Goal: Information Seeking & Learning: Learn about a topic

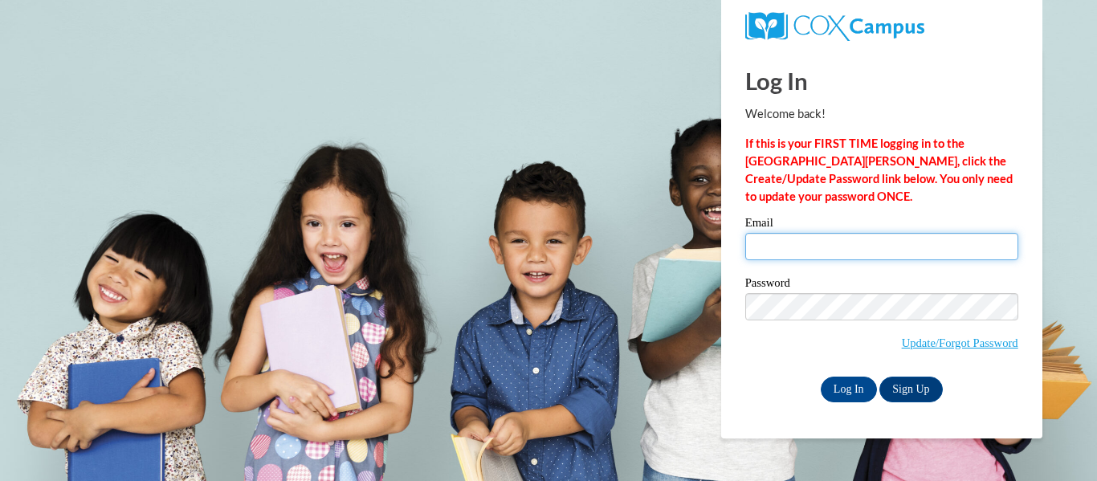
click at [818, 258] on input "Email" at bounding box center [881, 246] width 273 height 27
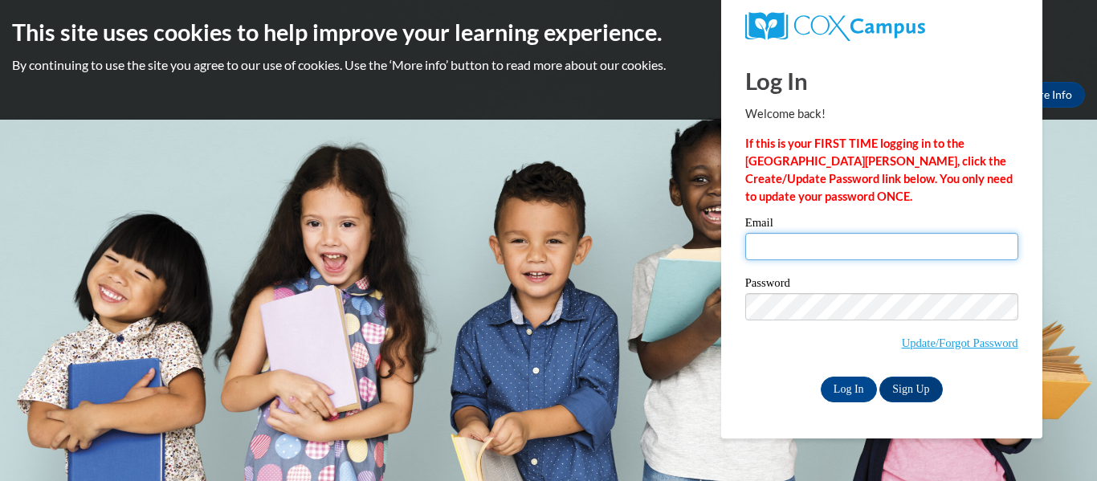
type input "alexis.jenkins@scott.k12.ms.us"
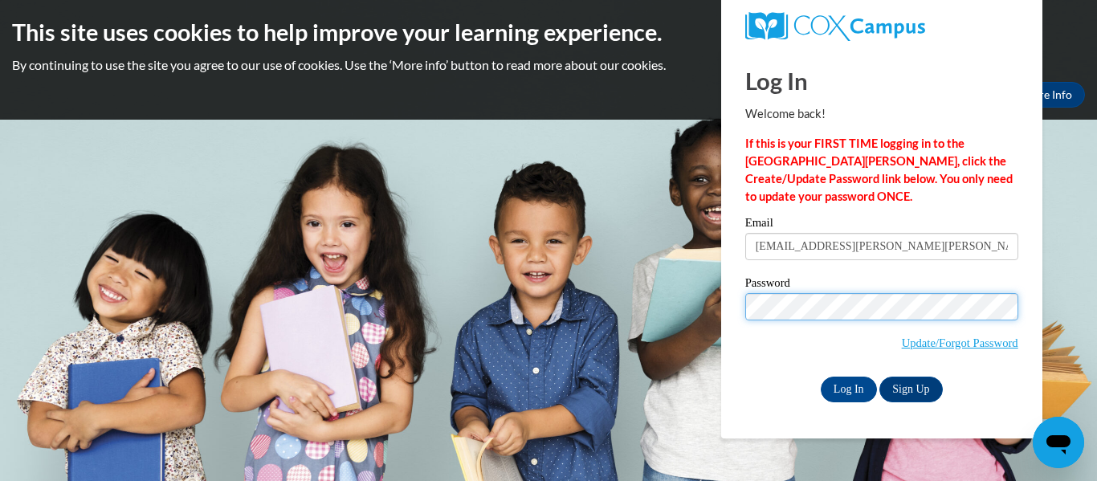
click at [821, 377] on input "Log In" at bounding box center [849, 390] width 56 height 26
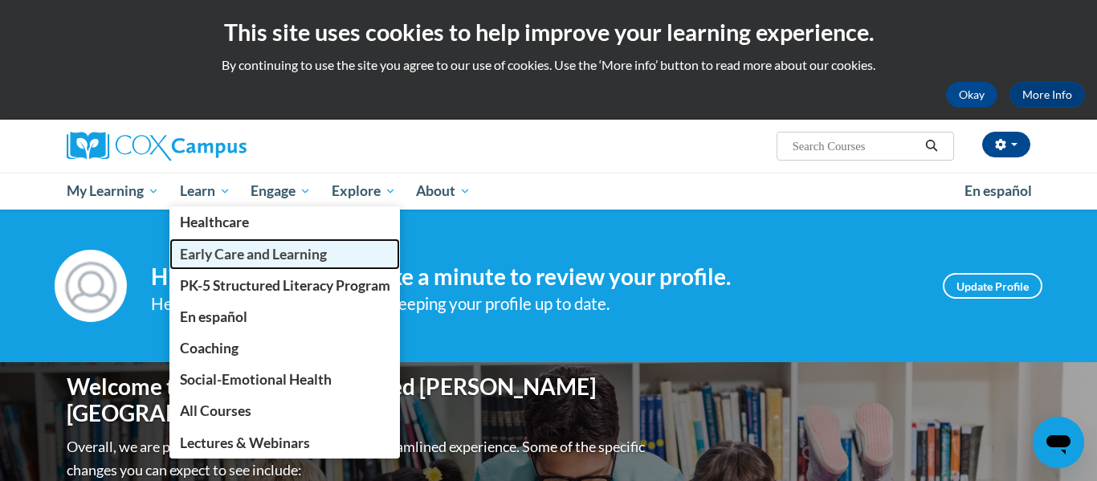
click at [218, 263] on link "Early Care and Learning" at bounding box center [284, 254] width 231 height 31
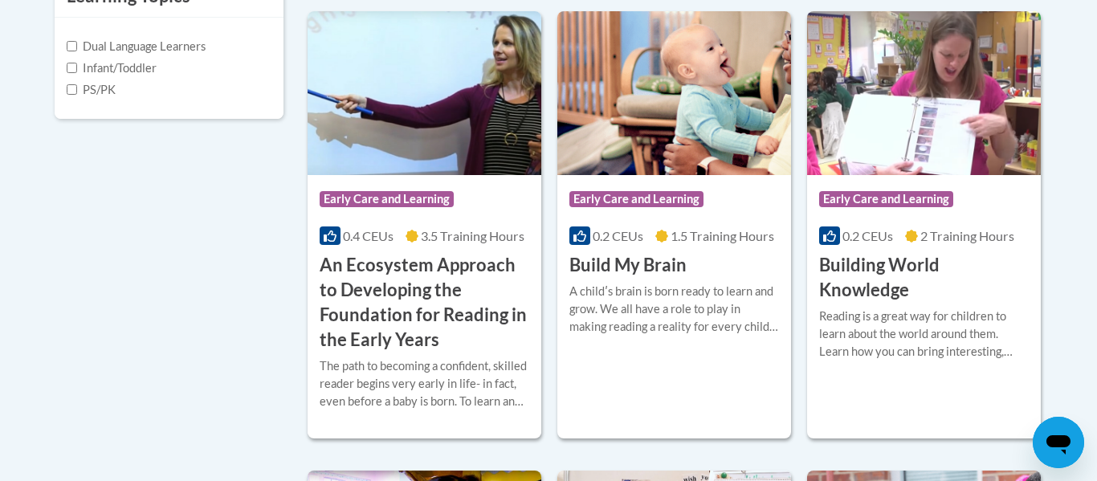
scroll to position [621, 0]
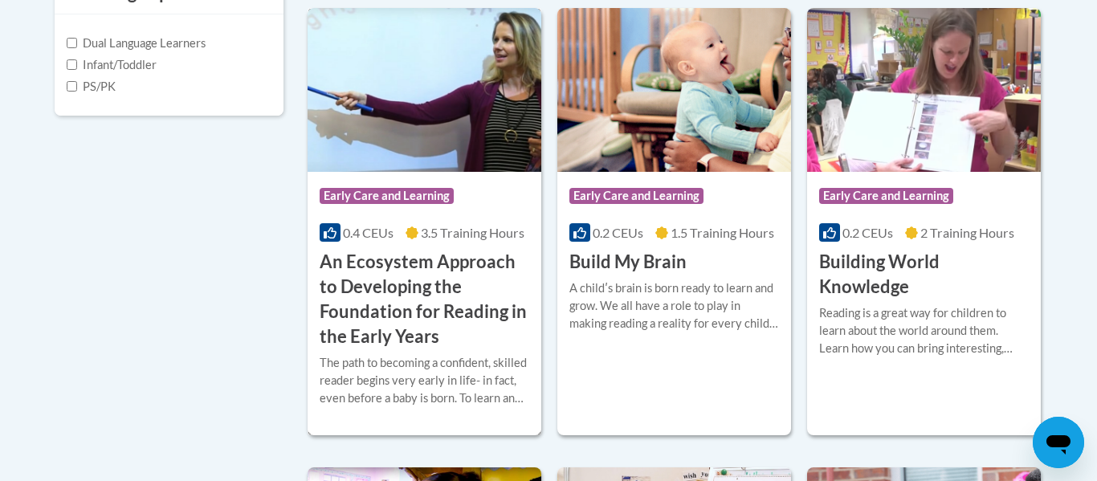
click at [396, 255] on h3 "An Ecosystem Approach to Developing the Foundation for Reading in the Early Yea…" at bounding box center [425, 299] width 210 height 99
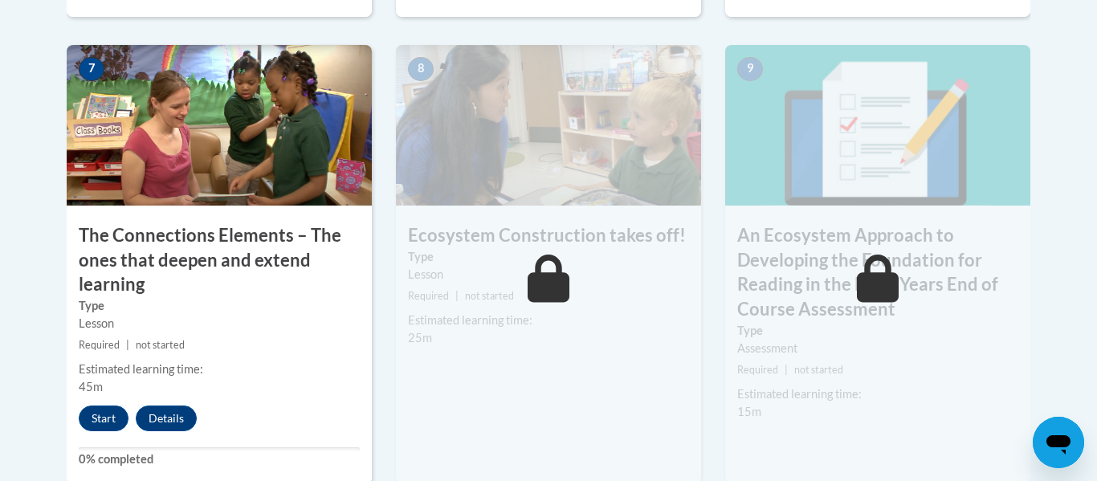
scroll to position [1425, 0]
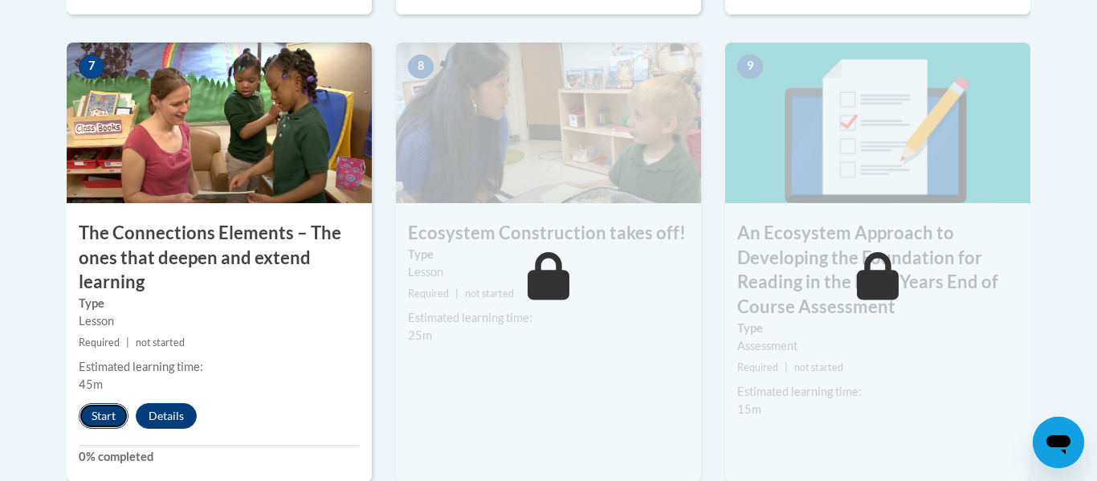
click at [104, 411] on button "Start" at bounding box center [104, 416] width 50 height 26
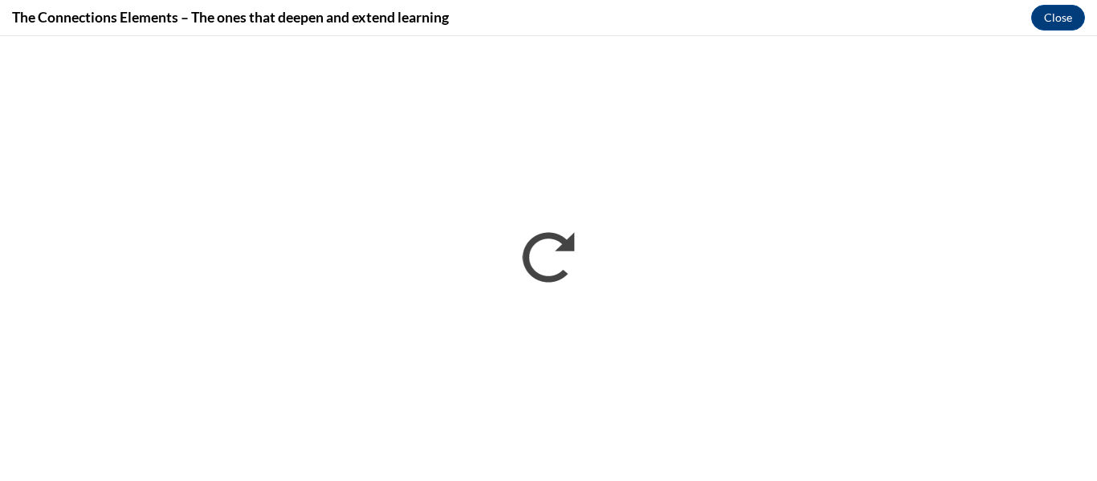
scroll to position [0, 0]
